Goal: Task Accomplishment & Management: Use online tool/utility

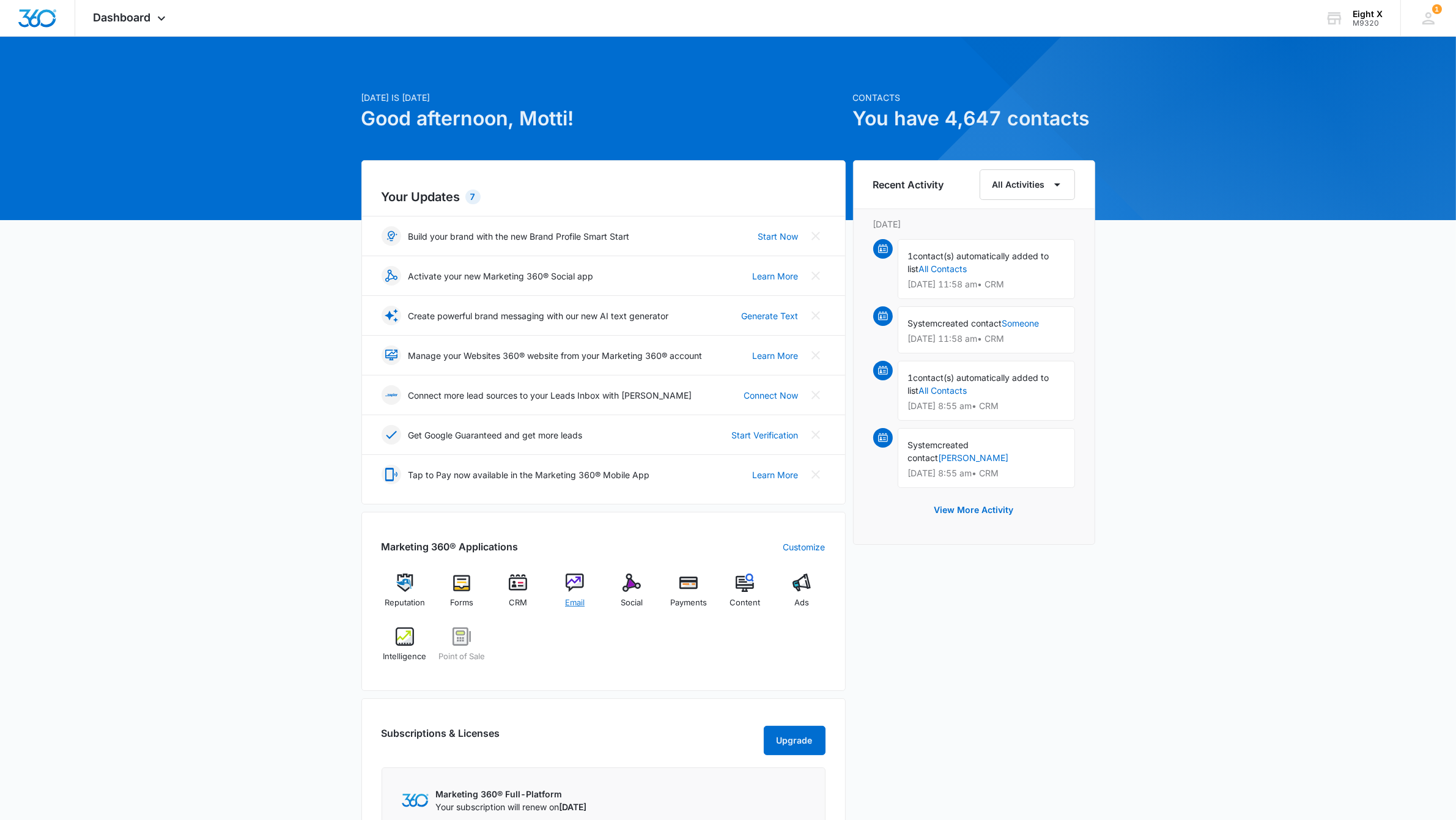
click at [557, 592] on div "Email" at bounding box center [575, 594] width 47 height 44
